Goal: Transaction & Acquisition: Purchase product/service

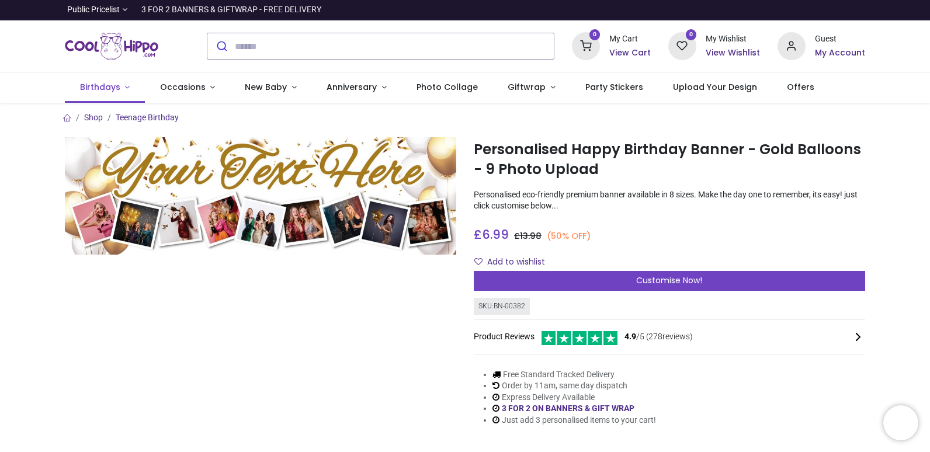
click at [105, 86] on span "Birthdays" at bounding box center [100, 87] width 40 height 12
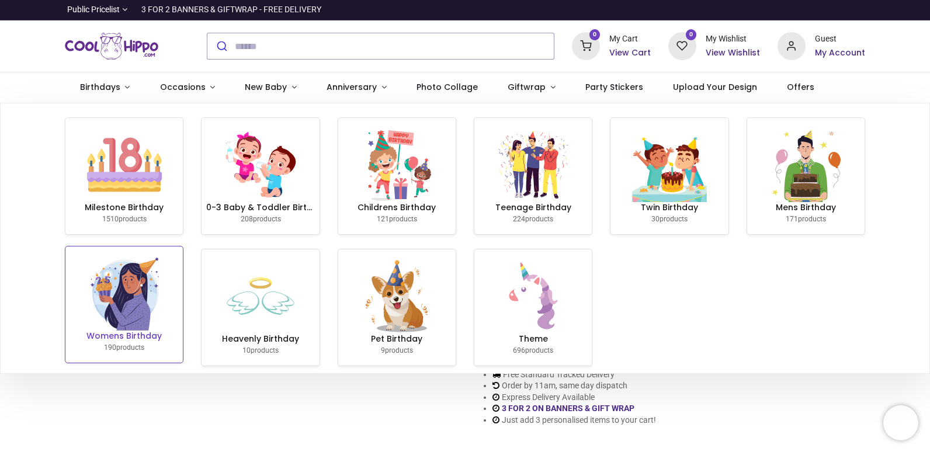
click at [118, 283] on img at bounding box center [124, 293] width 75 height 75
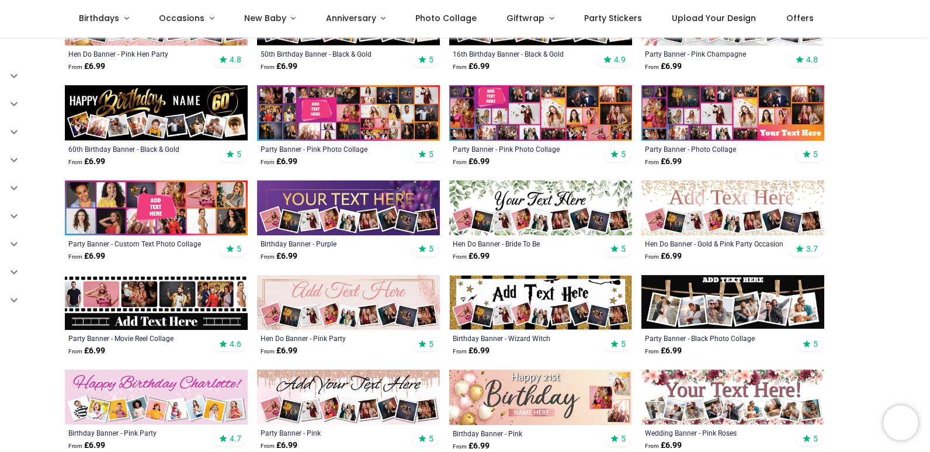
scroll to position [467, 0]
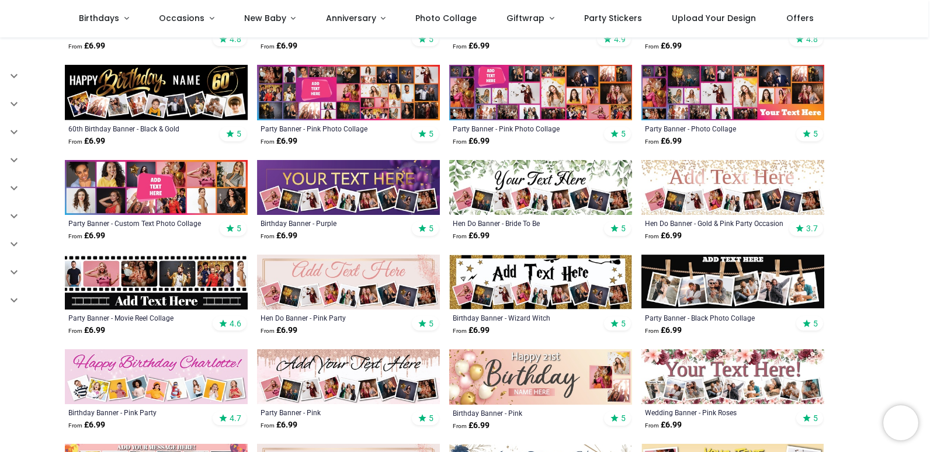
scroll to position [409, 0]
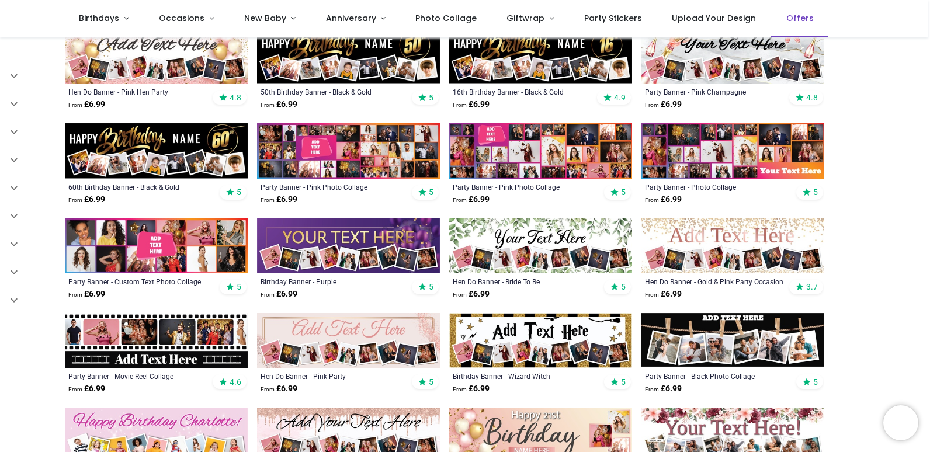
click at [786, 23] on span "Offers" at bounding box center [799, 18] width 27 height 12
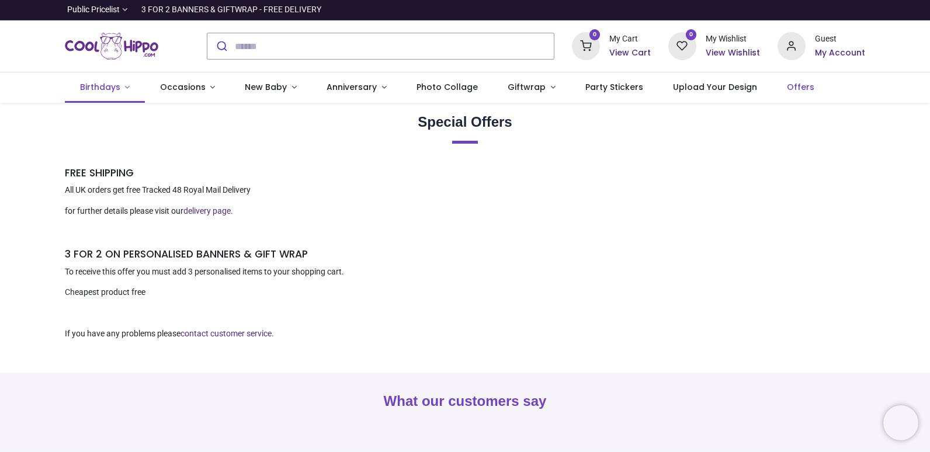
click at [103, 93] on link "Birthdays" at bounding box center [105, 87] width 80 height 30
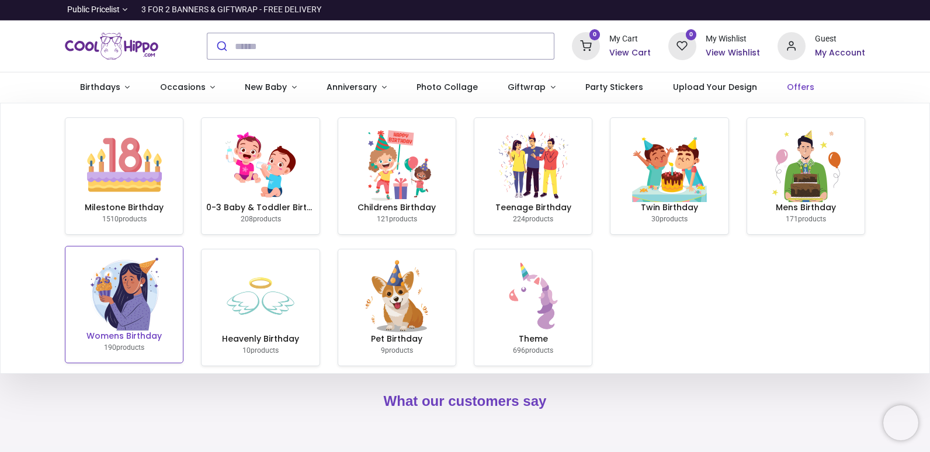
click at [149, 299] on img at bounding box center [124, 293] width 75 height 75
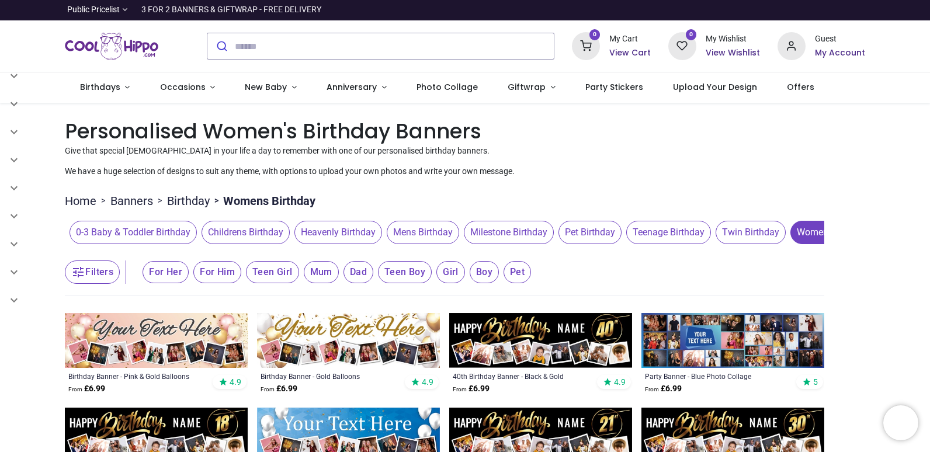
click at [533, 237] on span "Milestone Birthday" at bounding box center [509, 232] width 90 height 23
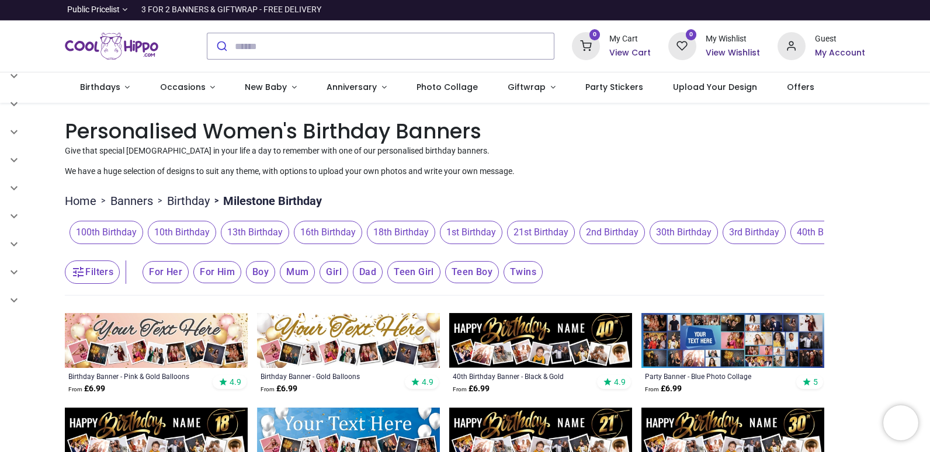
click at [662, 235] on span "30th Birthday" at bounding box center [683, 232] width 68 height 23
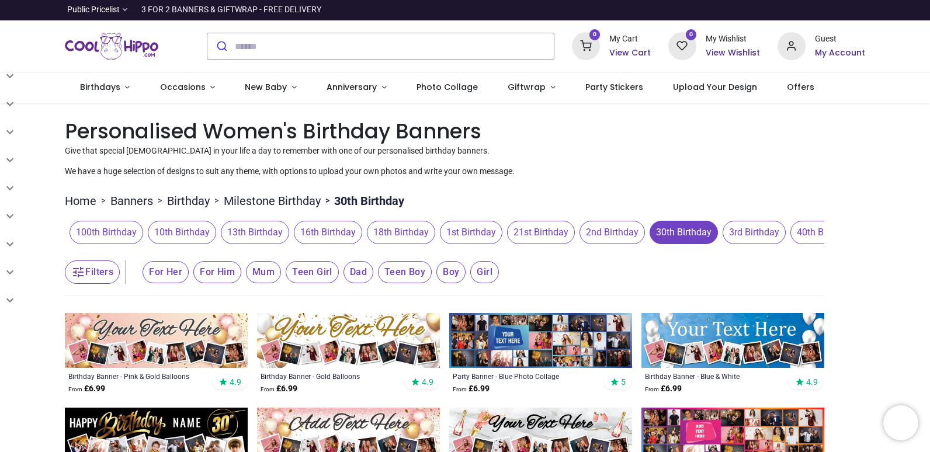
click at [80, 273] on icon "button" at bounding box center [78, 272] width 14 height 14
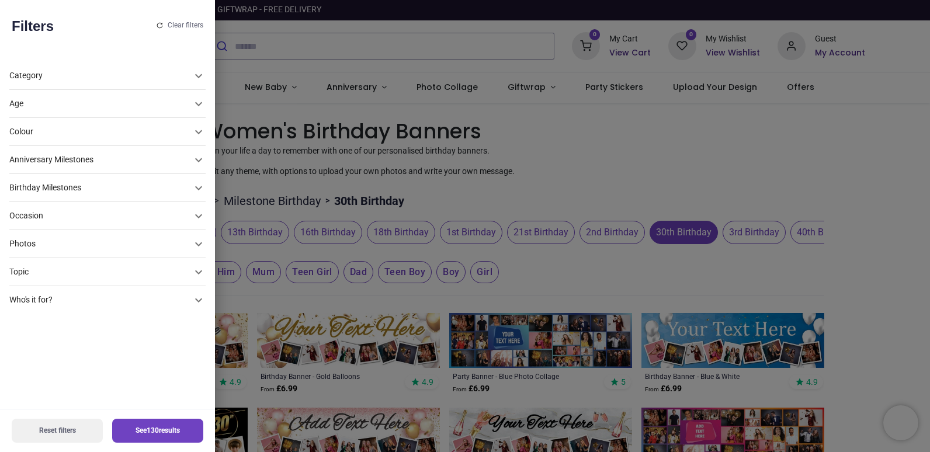
click at [131, 110] on div "Colour" at bounding box center [100, 104] width 182 height 12
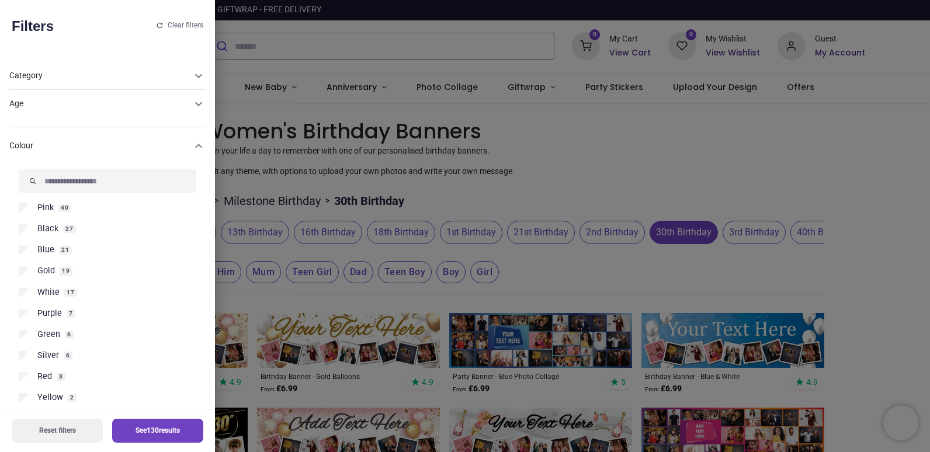
scroll to position [75, 0]
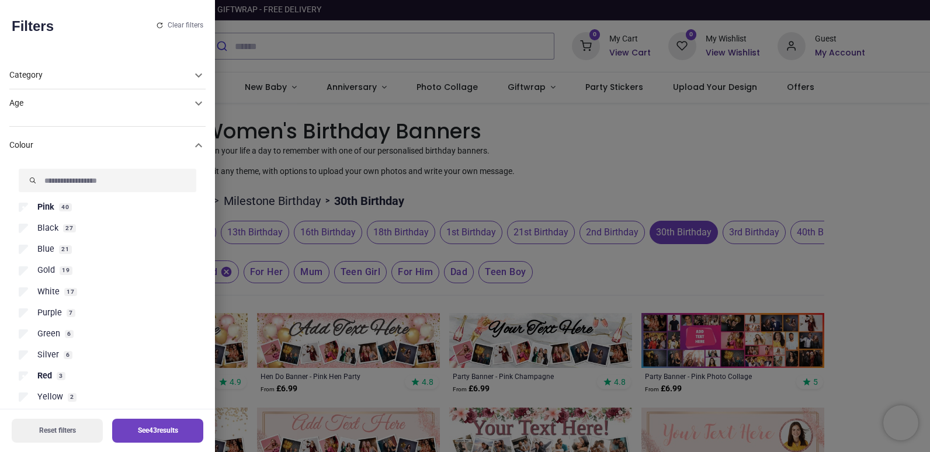
click at [108, 117] on div "Category Banners 277 Birthday 390 0-3 Baby & Toddler Birthday 113 Childrens Bir…" at bounding box center [107, 230] width 215 height 357
click at [195, 102] on icon at bounding box center [198, 104] width 7 height 4
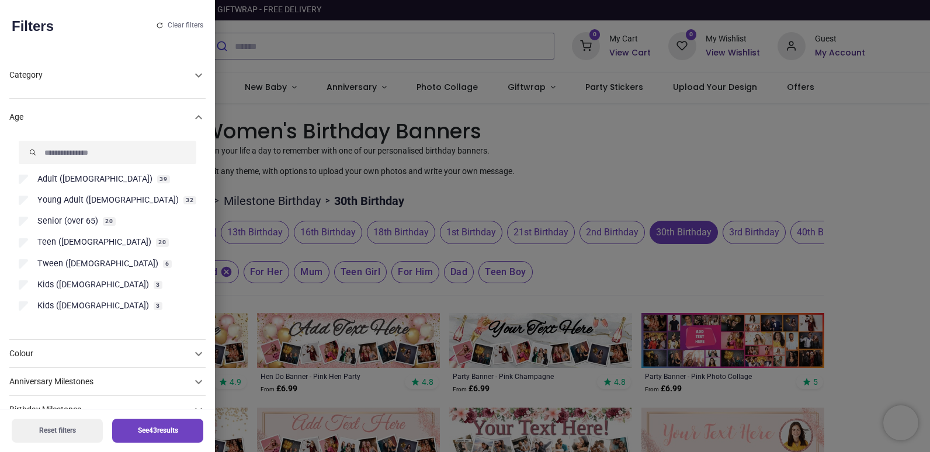
scroll to position [47, 0]
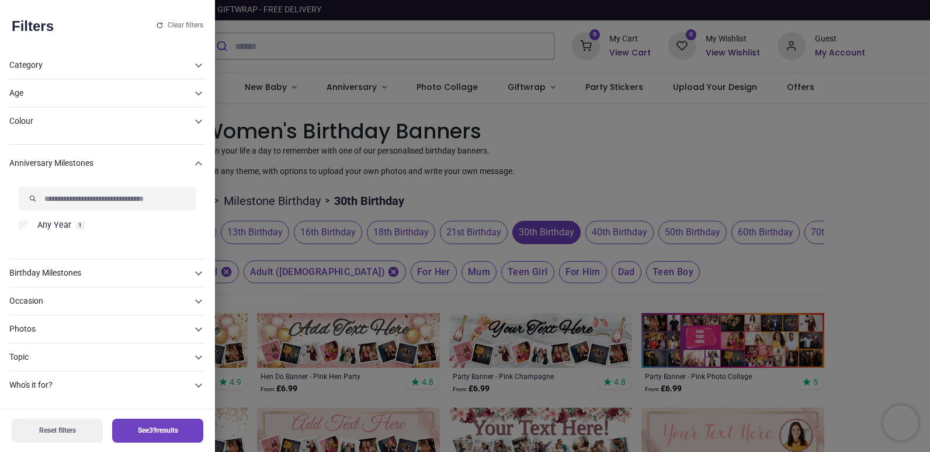
scroll to position [10, 0]
click at [98, 99] on div "Occasion" at bounding box center [100, 94] width 182 height 12
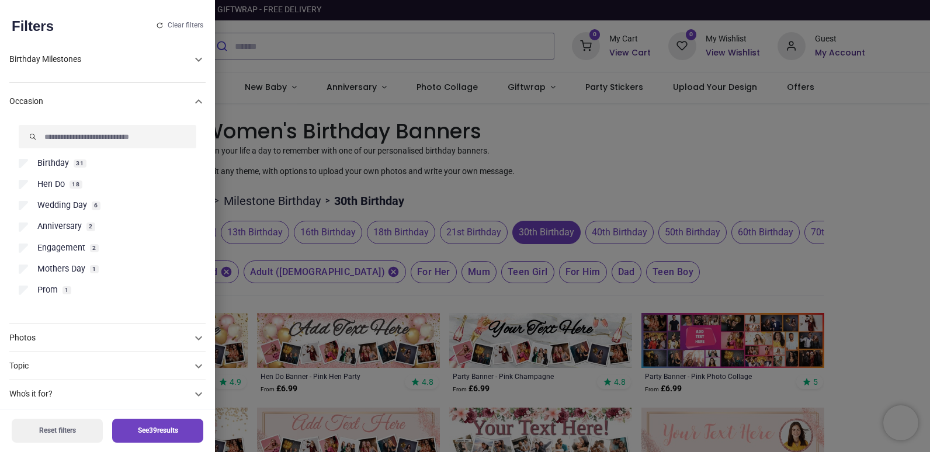
scroll to position [137, 0]
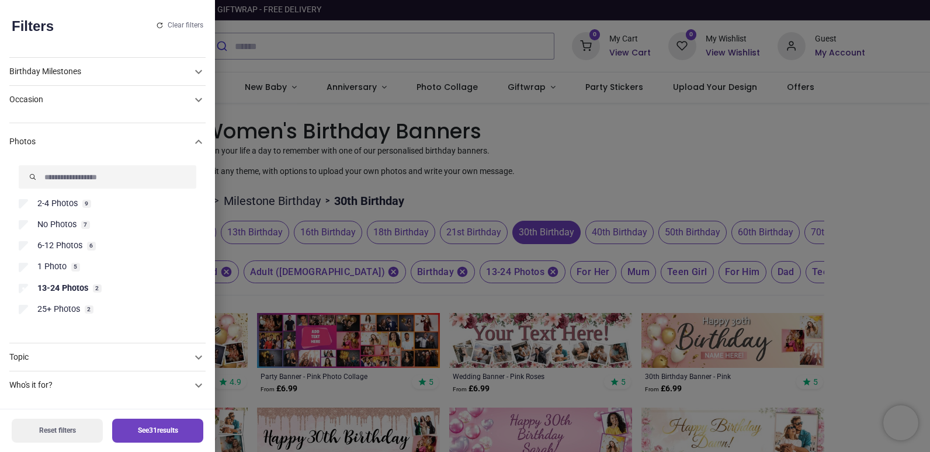
scroll to position [88, 0]
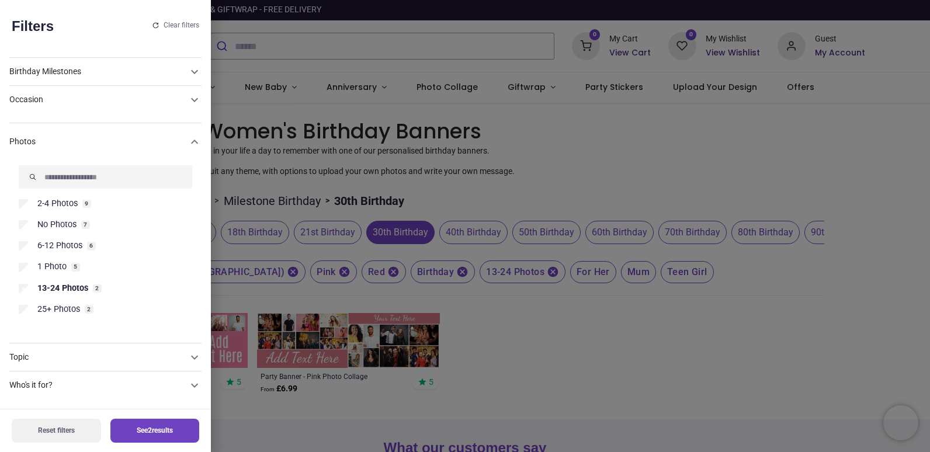
click at [135, 423] on button "See 2 results" at bounding box center [154, 431] width 89 height 24
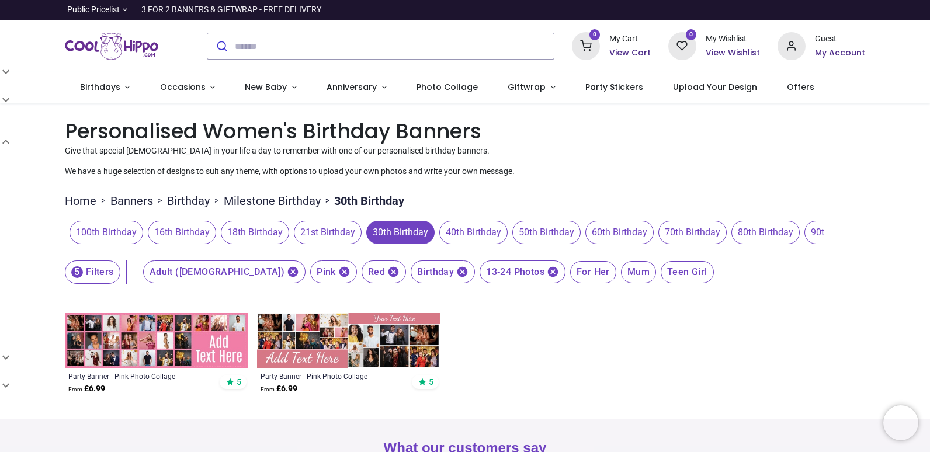
click at [153, 349] on img at bounding box center [156, 340] width 183 height 55
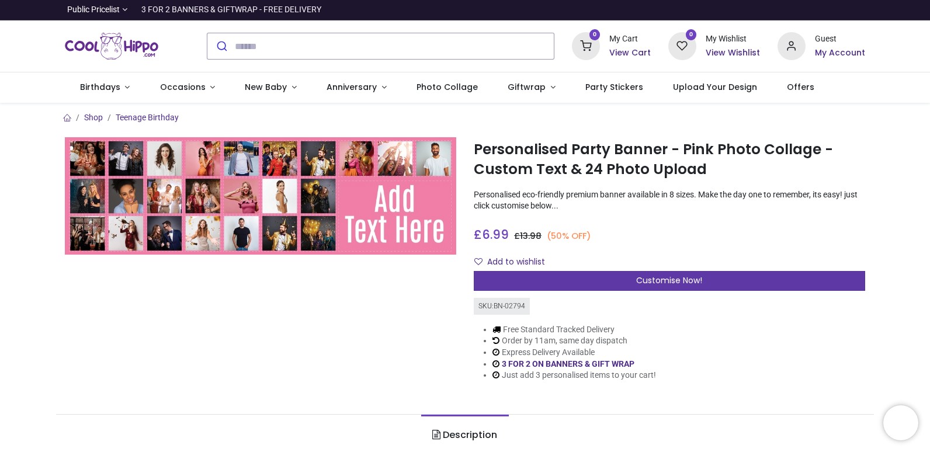
click at [659, 280] on span "Customise Now!" at bounding box center [669, 280] width 66 height 12
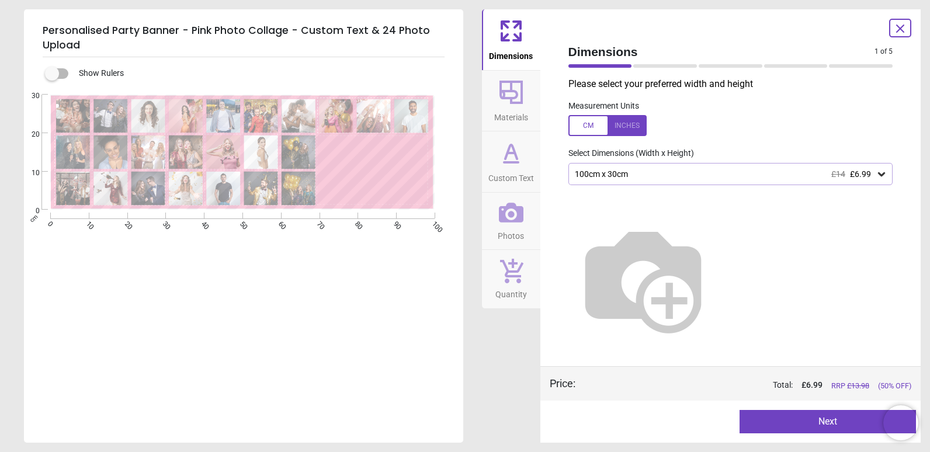
click at [863, 171] on span "£6.99" at bounding box center [860, 173] width 21 height 9
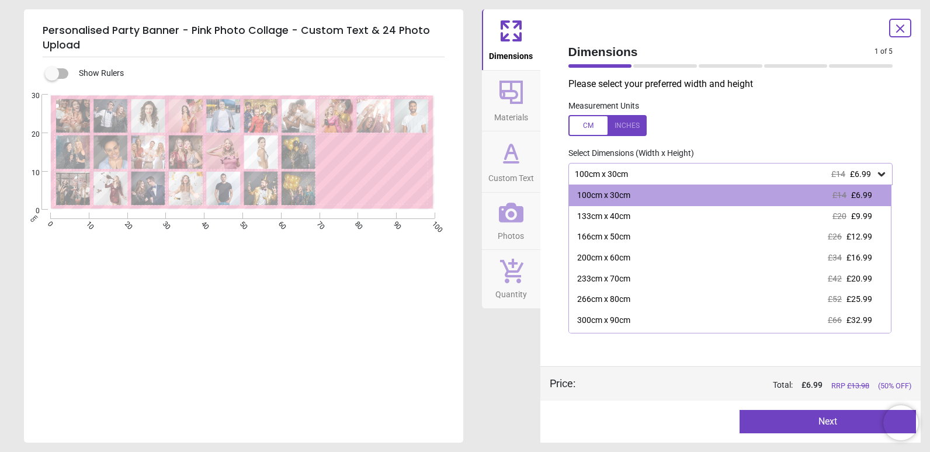
click at [862, 171] on span "£6.99" at bounding box center [860, 173] width 21 height 9
